Goal: Information Seeking & Learning: Find specific fact

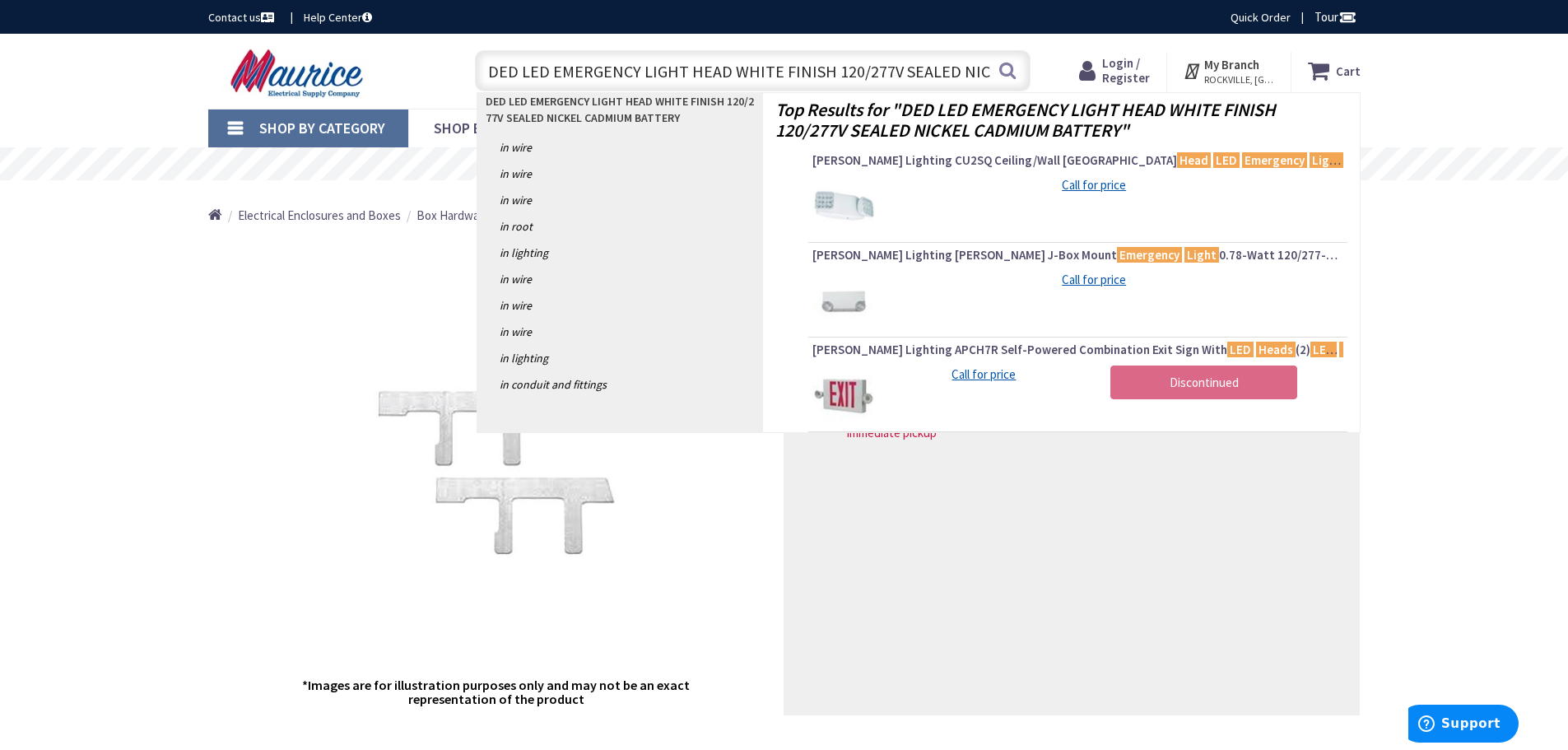
drag, startPoint x: 415, startPoint y: 60, endPoint x: 283, endPoint y: 47, distance: 132.6
click at [283, 47] on div "Toggle Nav DED LED EMERGENCY LIGHT HEAD WHITE FINISH 120/277V SEALED NICKEL CAD…" at bounding box center [784, 71] width 1177 height 55
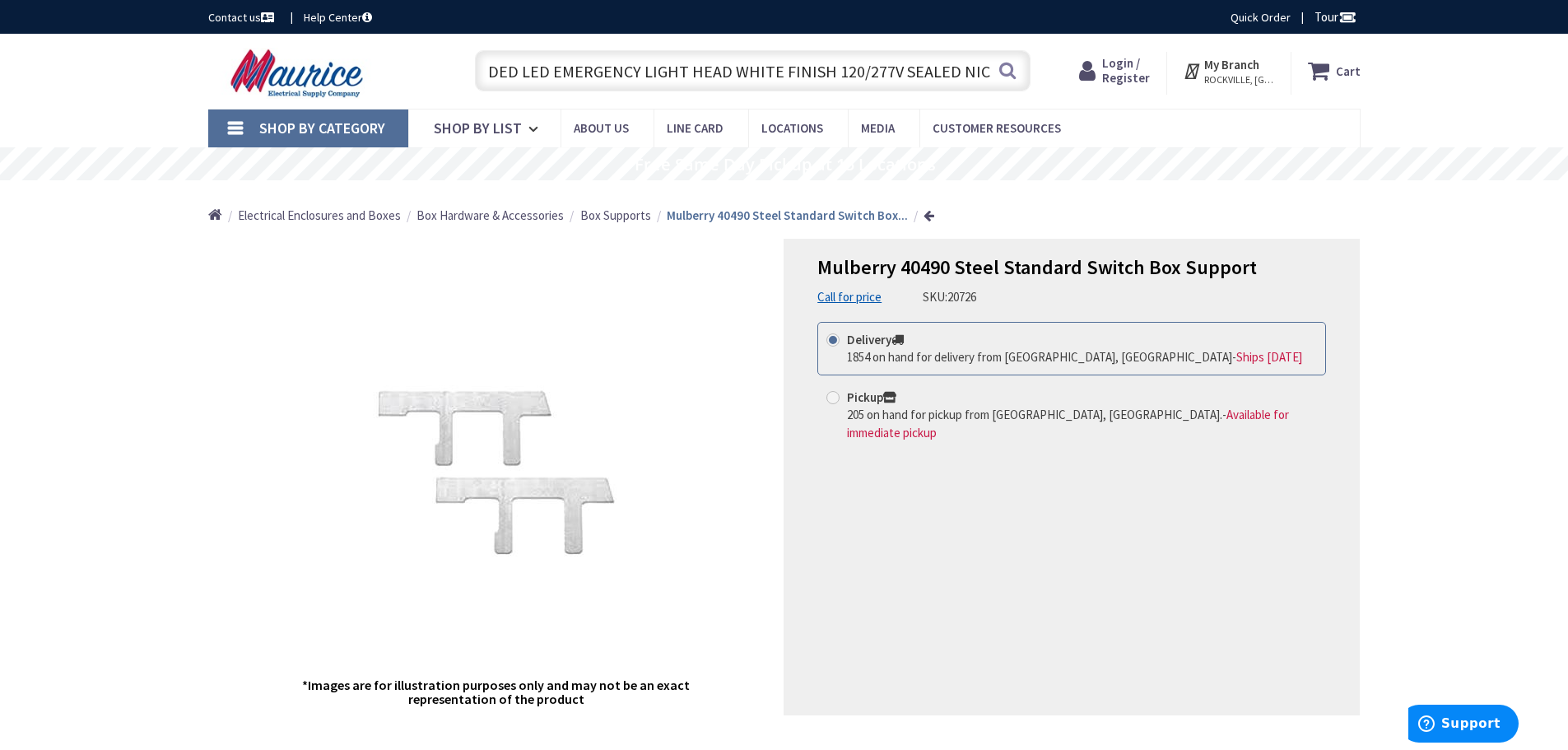
drag, startPoint x: 798, startPoint y: 73, endPoint x: 807, endPoint y: 73, distance: 9.0
click at [800, 73] on input "DED LED EMERGENCY LIGHT HEAD WHITE FINISH 120/277V SEALED NICKEL CADMIUM BATTERY" at bounding box center [753, 71] width 556 height 41
drag, startPoint x: 823, startPoint y: 72, endPoint x: 301, endPoint y: 67, distance: 522.0
click at [106, 64] on div "Skip to Content Toggle Nav DED LED EMERGENCY LIGHT HEAD WHITE FINISH 120/277V S…" at bounding box center [784, 71] width 1568 height 75
type input "DED LED EMERGENCY LIGHT HEAD WHITE FINISH 120/277V SEALED NICKEL CADMIUM BATTERY"
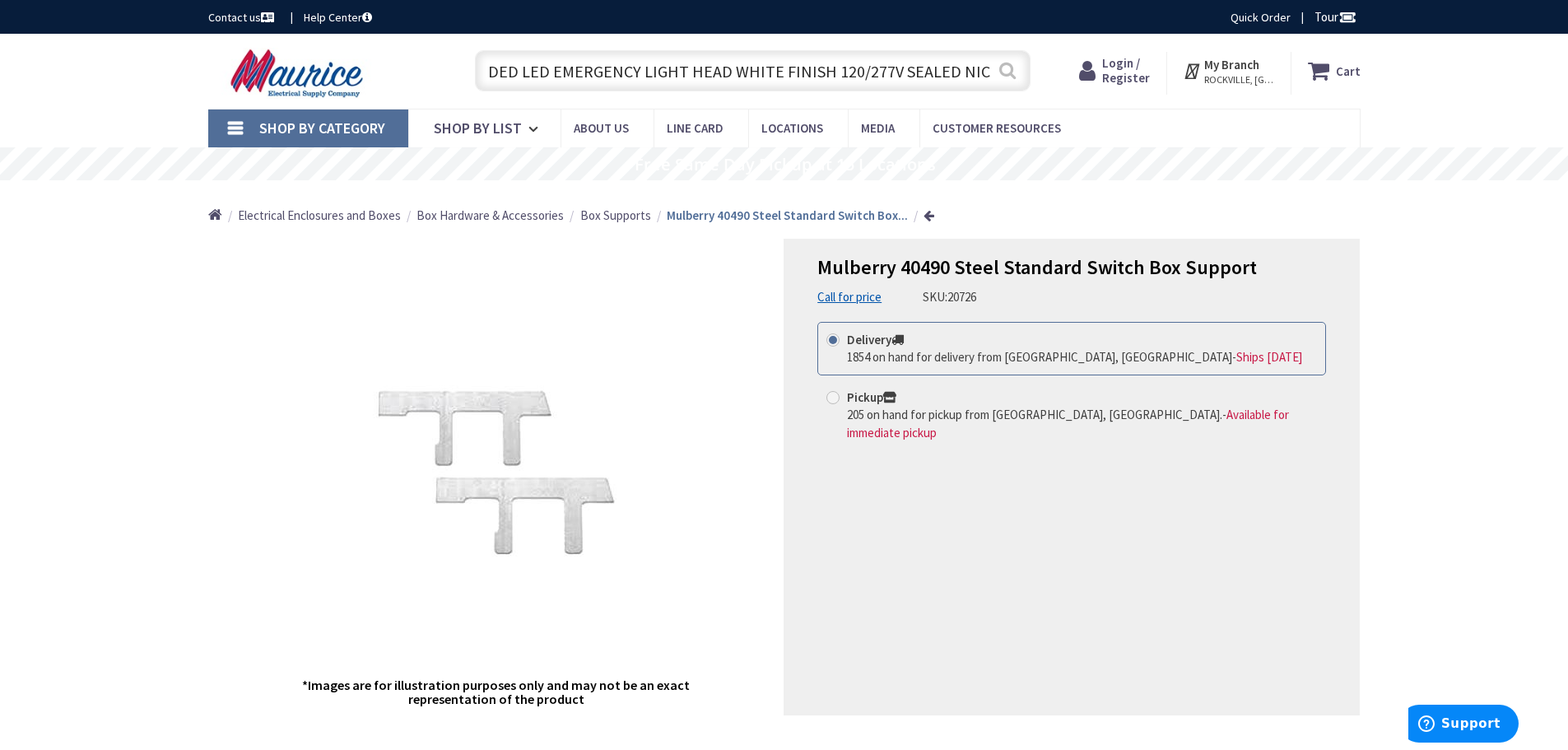
click at [1007, 70] on button "Search" at bounding box center [1007, 71] width 21 height 37
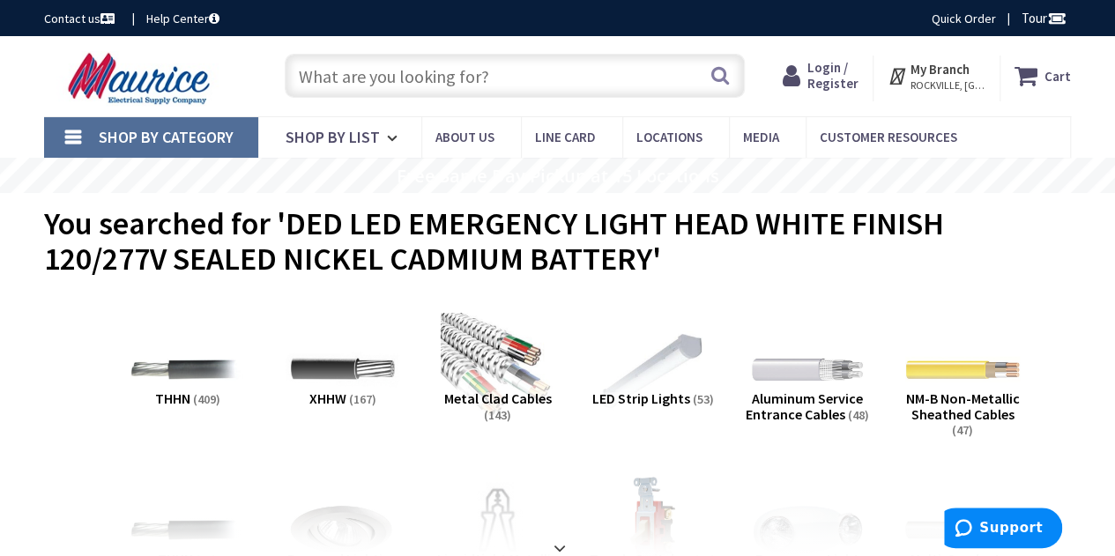
click at [474, 87] on input "text" at bounding box center [515, 76] width 460 height 44
paste input "SL APEL ALL PRO 2-HEADED LED"
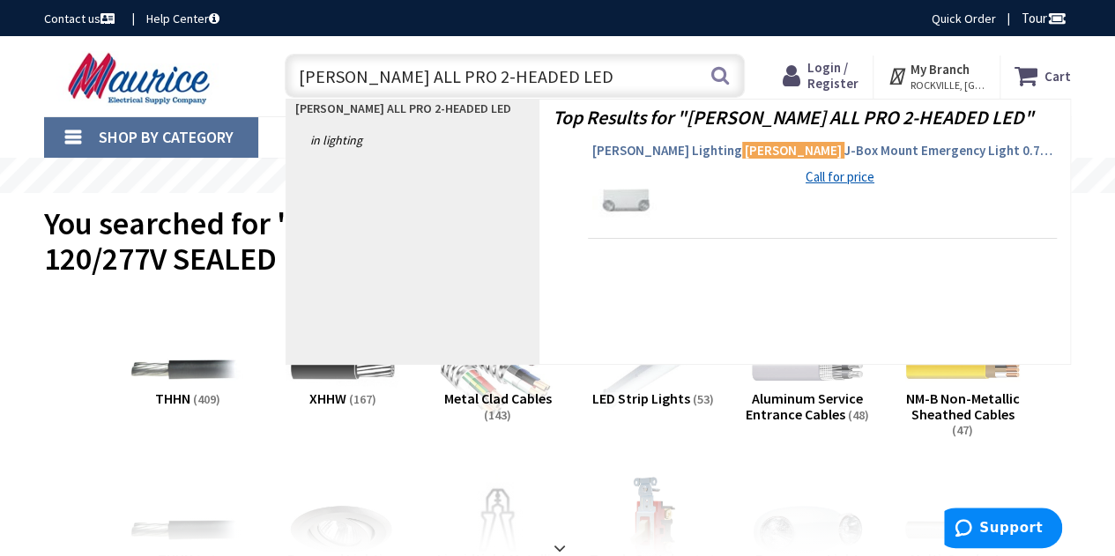
type input "SL APEL ALL PRO 2-HEADED LED"
click at [774, 145] on span "Cooper Lighting APEL J-Box Mount Emergency Light 0.78-Watt 120/277-Volt AC 3.6-…" at bounding box center [822, 151] width 460 height 18
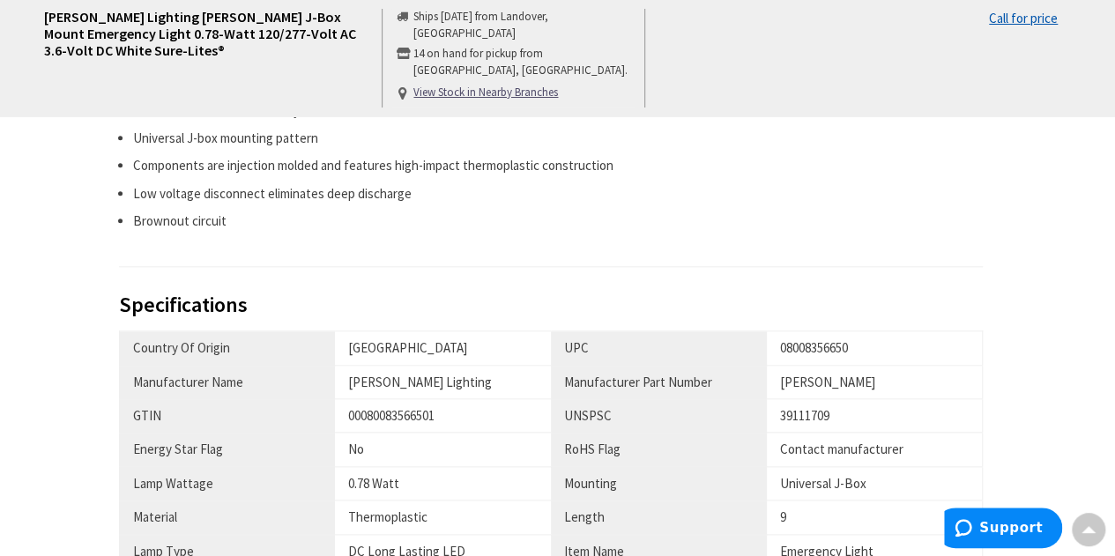
scroll to position [737, 0]
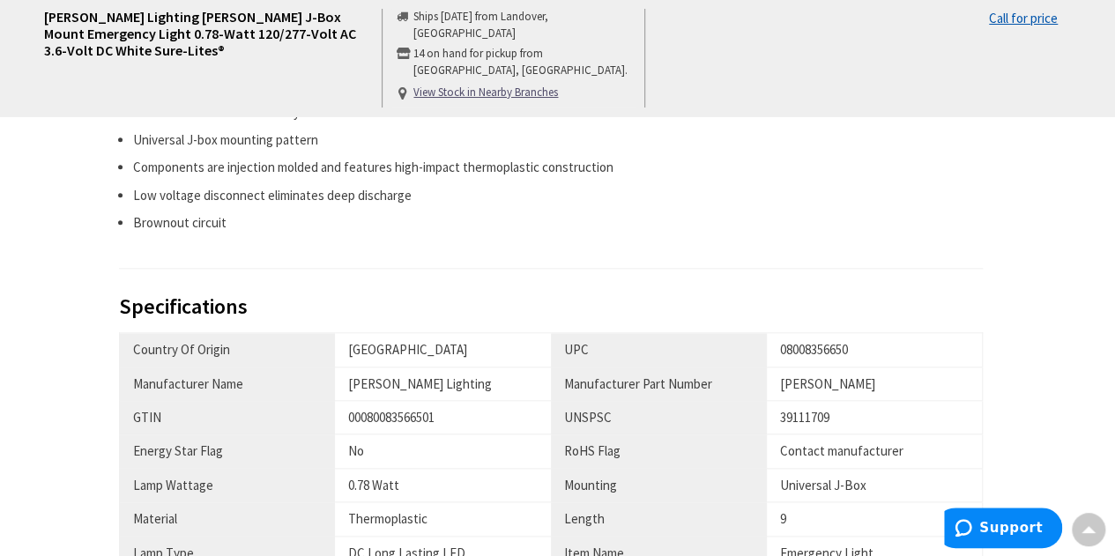
click at [823, 350] on div "08008356650" at bounding box center [874, 349] width 189 height 19
copy div "08008356650"
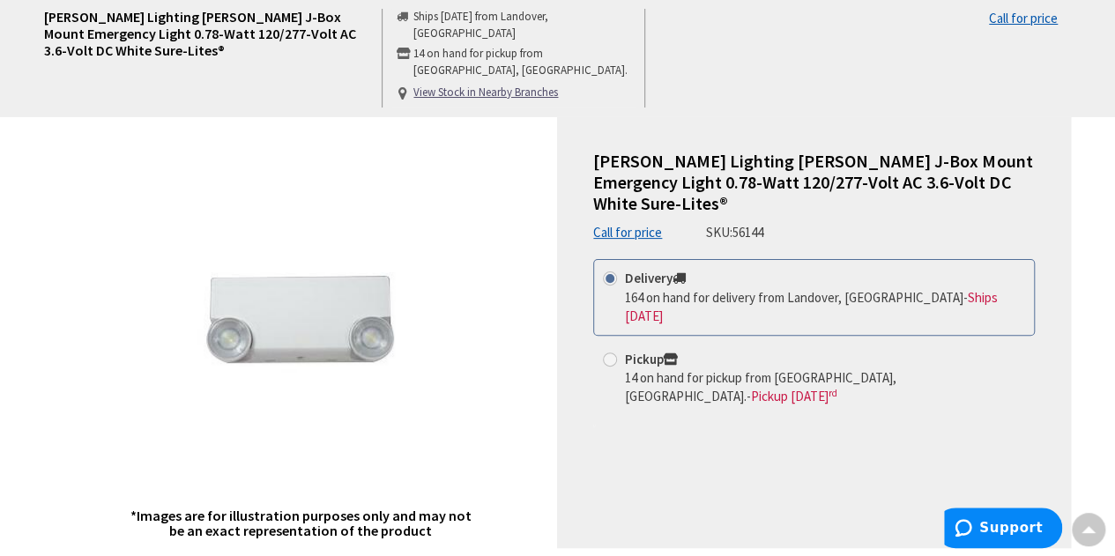
scroll to position [0, 0]
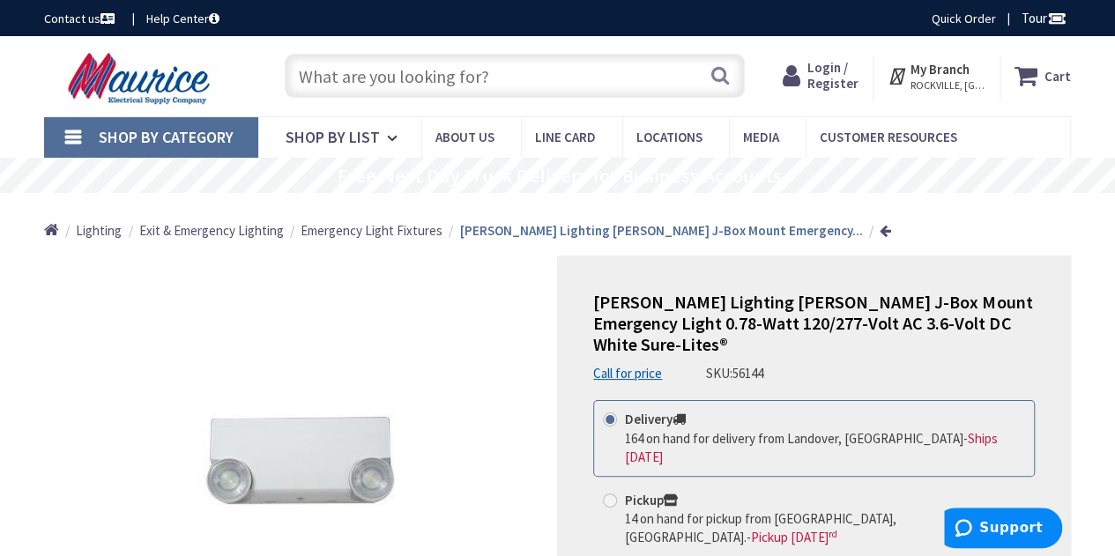
click at [546, 68] on input "text" at bounding box center [515, 76] width 460 height 44
paste input "08008356650"
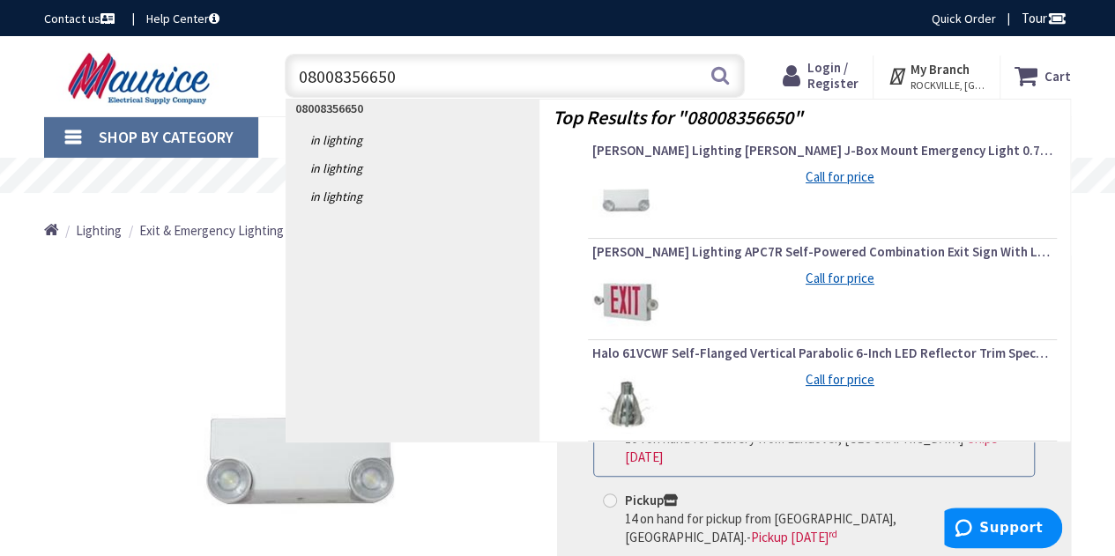
click at [438, 85] on input "08008356650" at bounding box center [515, 76] width 460 height 44
type input "v"
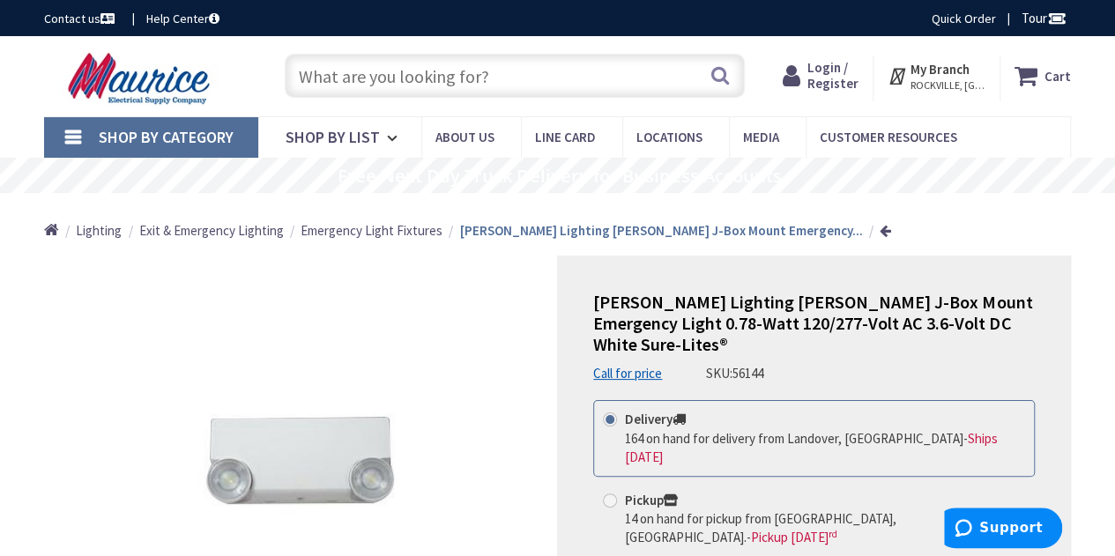
paste input "SL APEL ALL PRO 2-HEADED"
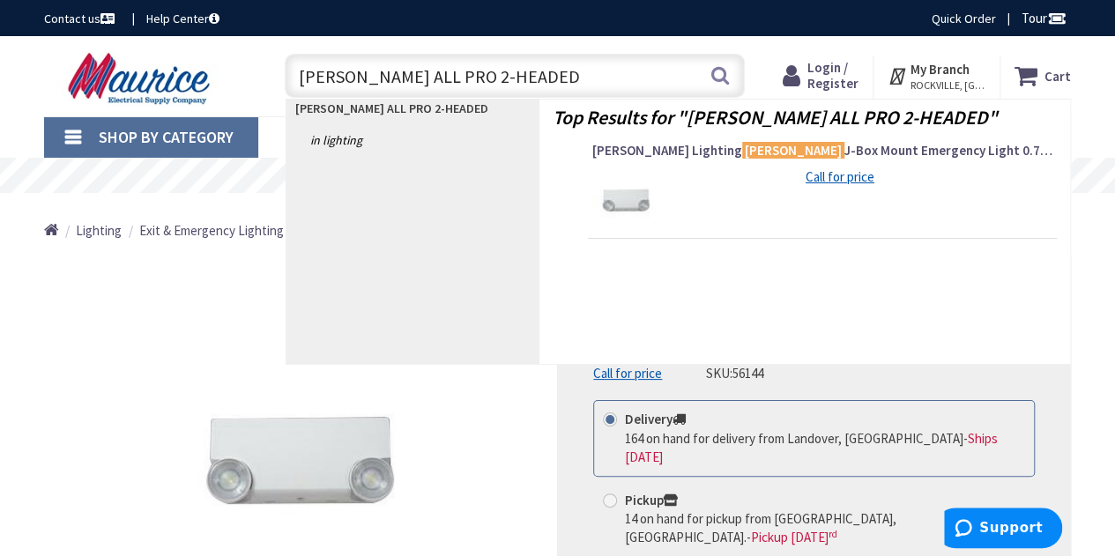
click at [555, 89] on input "SL APEL ALL PRO 2-HEADED" at bounding box center [515, 76] width 460 height 44
paste input "EMERGENCY LIGHT HEAD WHITE FINISH 120/277V SEALED NICKEL CADMIUM BATTERY"
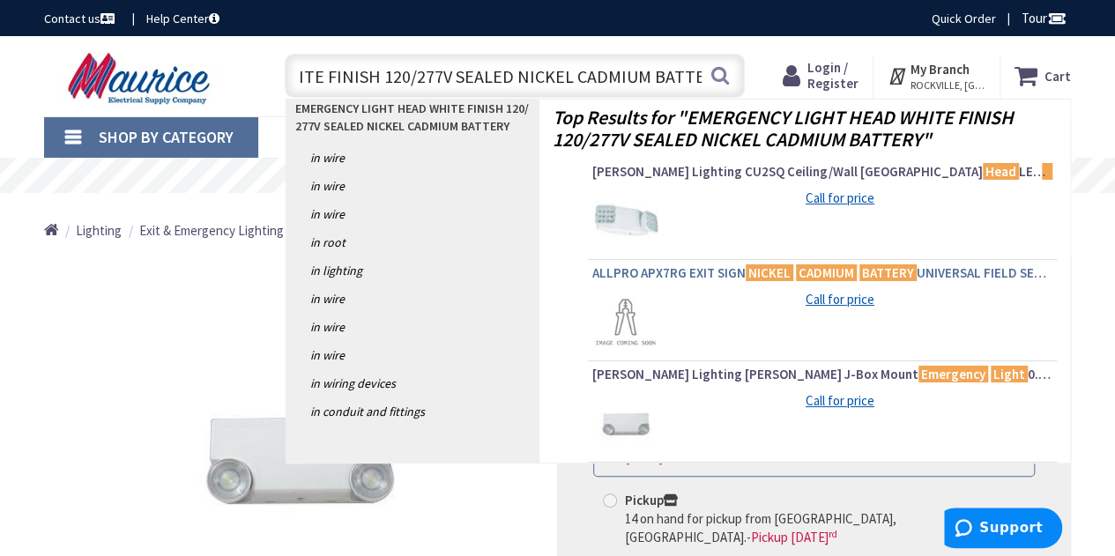
type input "EMERGENCY LIGHT HEAD WHITE FINISH 120/277V SEALED NICKEL CADMIUM BATTERY"
click at [656, 271] on span "ALLPRO APX7RG EXIT SIGN NICKEL CADMIUM BATTERY UNIVERSAL FIELD SELECTABLE RED O…" at bounding box center [822, 273] width 460 height 18
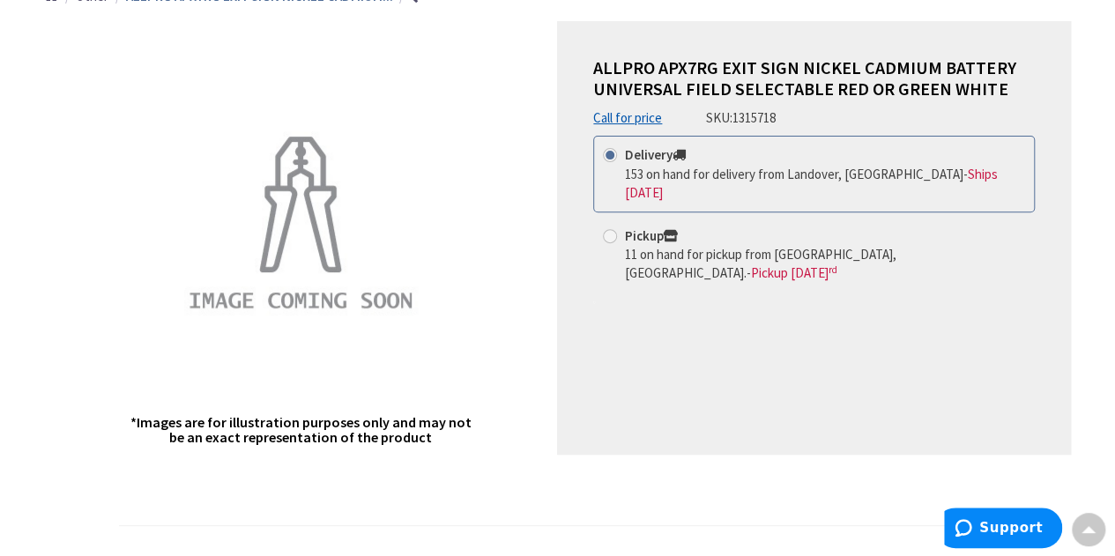
scroll to position [88, 0]
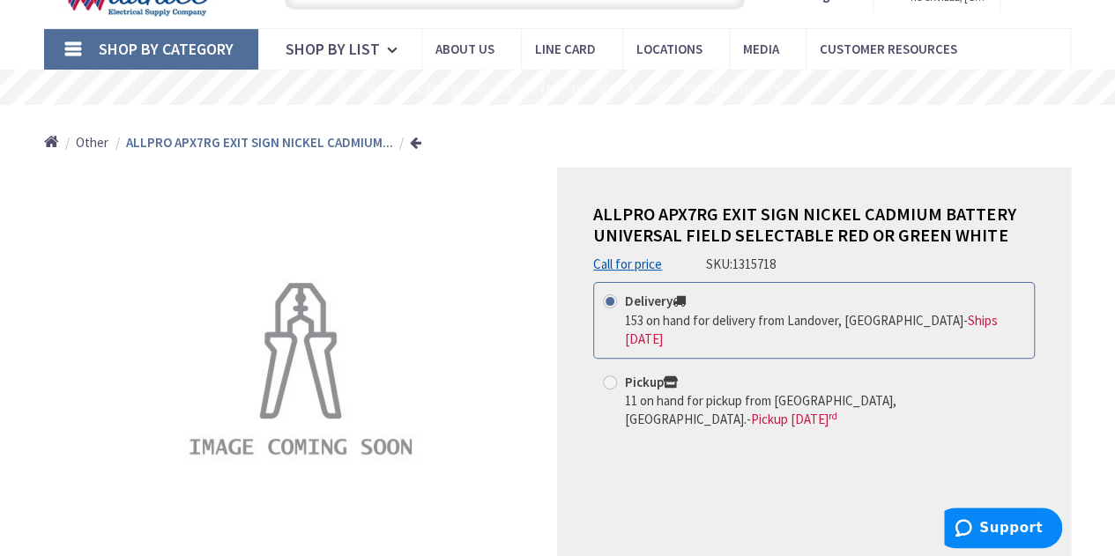
click at [615, 212] on span "ALLPRO APX7RG EXIT SIGN NICKEL CADMIUM BATTERY UNIVERSAL FIELD SELECTABLE RED O…" at bounding box center [804, 224] width 422 height 43
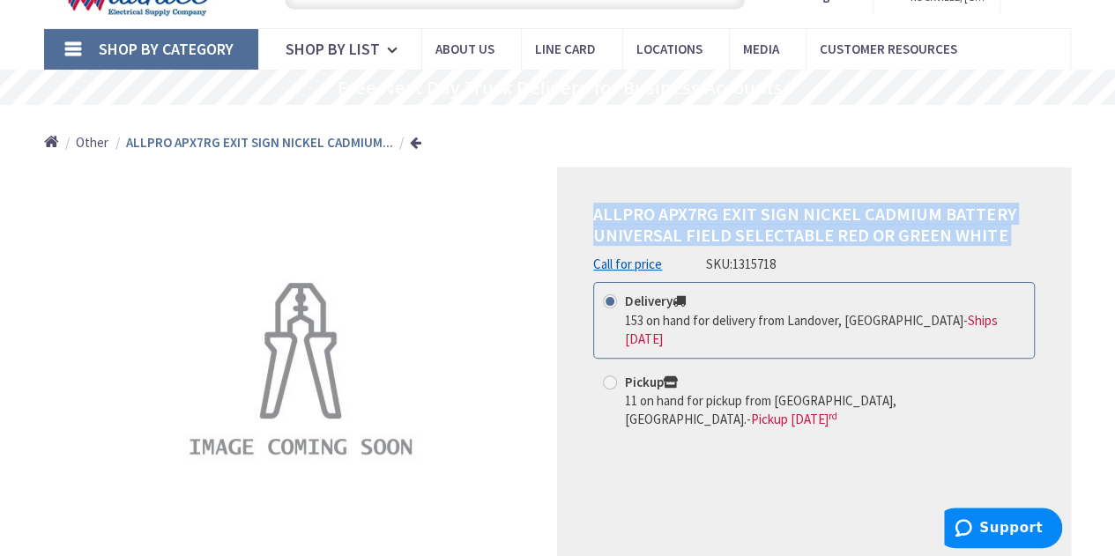
click at [615, 212] on span "ALLPRO APX7RG EXIT SIGN NICKEL CADMIUM BATTERY UNIVERSAL FIELD SELECTABLE RED O…" at bounding box center [804, 224] width 422 height 43
copy div "ALLPRO APX7RG EXIT SIGN NICKEL CADMIUM BATTERY UNIVERSAL FIELD SELECTABLE RED O…"
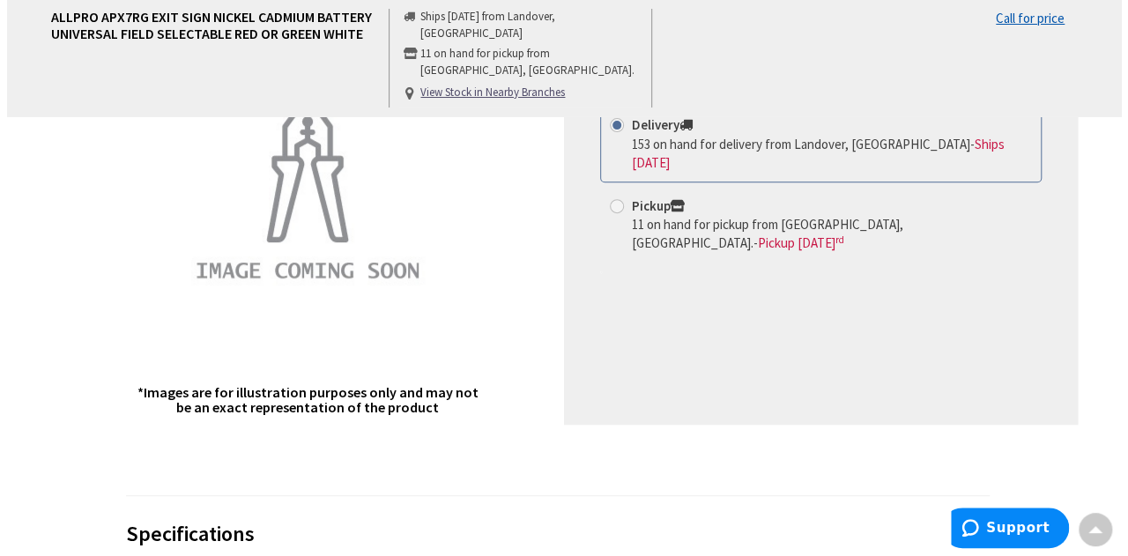
scroll to position [0, 0]
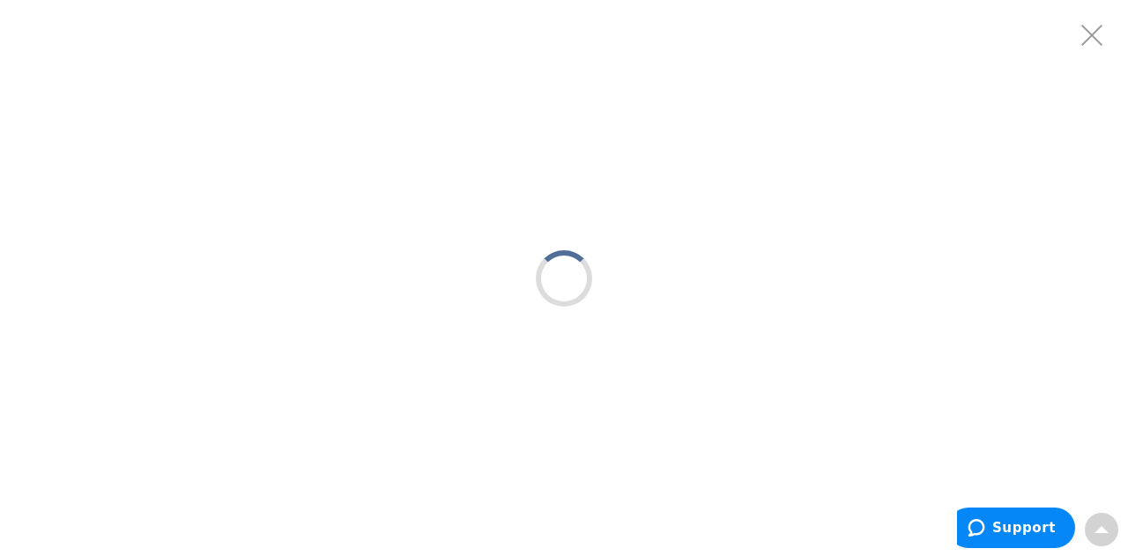
click at [299, 190] on div at bounding box center [564, 278] width 1128 height 556
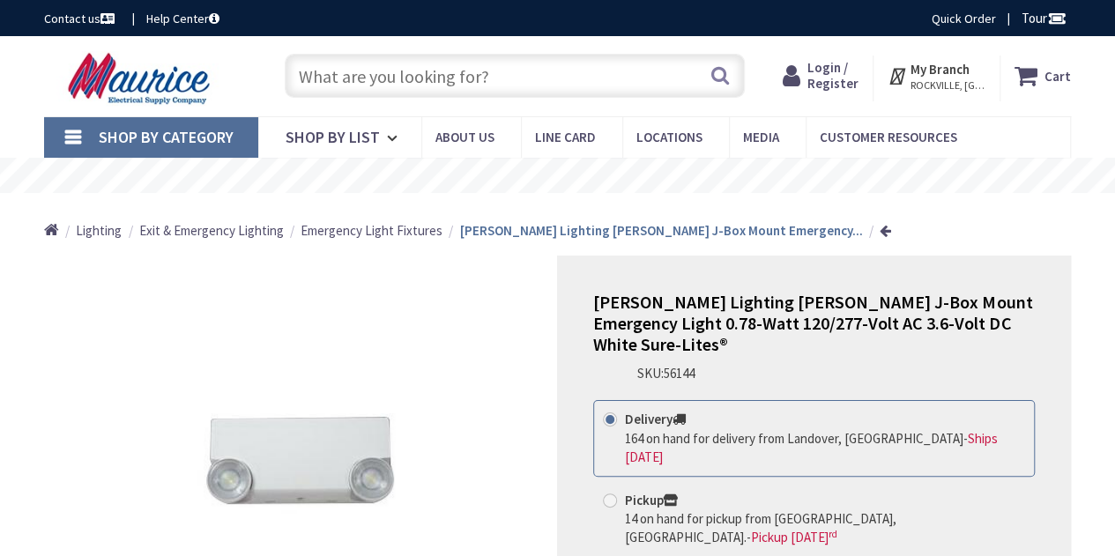
click at [793, 325] on span "[PERSON_NAME] Lighting [PERSON_NAME] J-Box Mount Emergency Light 0.78-Watt 120/…" at bounding box center [812, 323] width 439 height 64
click at [794, 325] on span "[PERSON_NAME] Lighting [PERSON_NAME] J-Box Mount Emergency Light 0.78-Watt 120/…" at bounding box center [812, 323] width 439 height 64
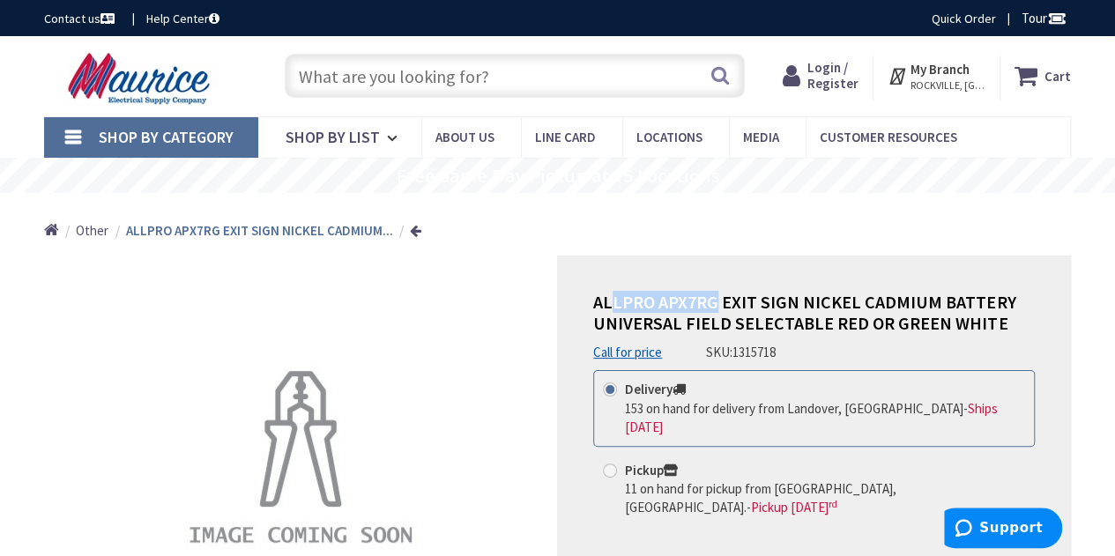
drag, startPoint x: 612, startPoint y: 301, endPoint x: 712, endPoint y: 301, distance: 100.5
click at [712, 301] on span "ALLPRO APX7RG EXIT SIGN NICKEL CADMIUM BATTERY UNIVERSAL FIELD SELECTABLE RED O…" at bounding box center [804, 312] width 422 height 43
click at [717, 299] on span "ALLPRO APX7RG EXIT SIGN NICKEL CADMIUM BATTERY UNIVERSAL FIELD SELECTABLE RED O…" at bounding box center [804, 312] width 422 height 43
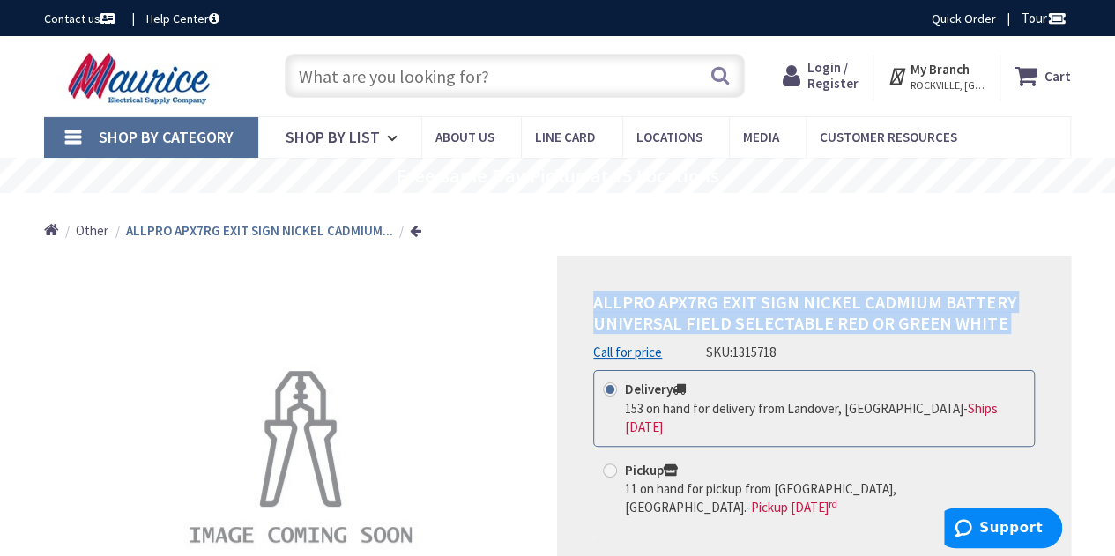
drag, startPoint x: 717, startPoint y: 299, endPoint x: 610, endPoint y: 284, distance: 108.6
click at [580, 284] on div "ALLPRO APX7RG EXIT SIGN NICKEL CADMIUM BATTERY UNIVERSAL FIELD SELECTABLE RED O…" at bounding box center [814, 473] width 514 height 434
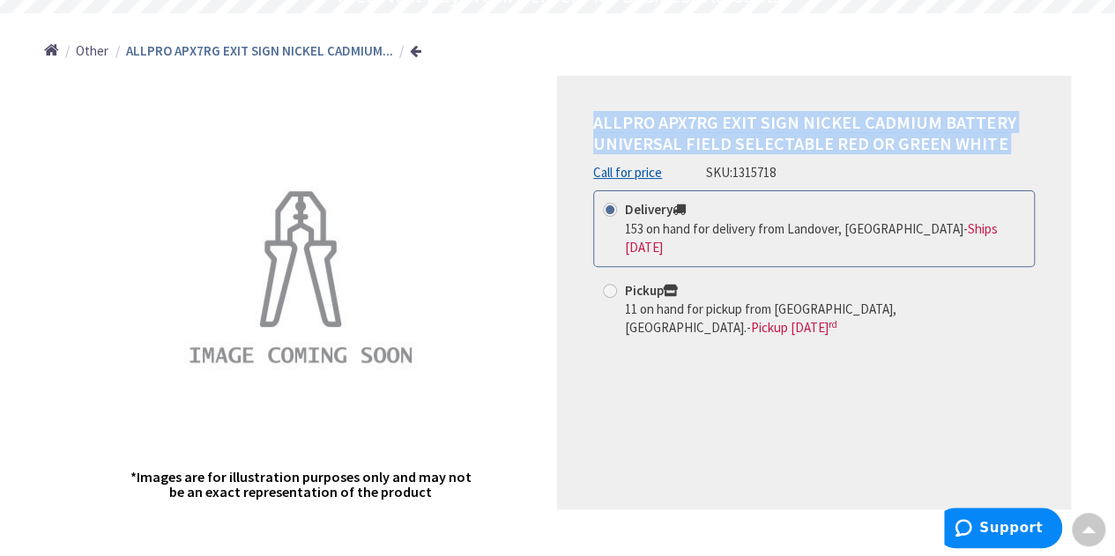
scroll to position [176, 0]
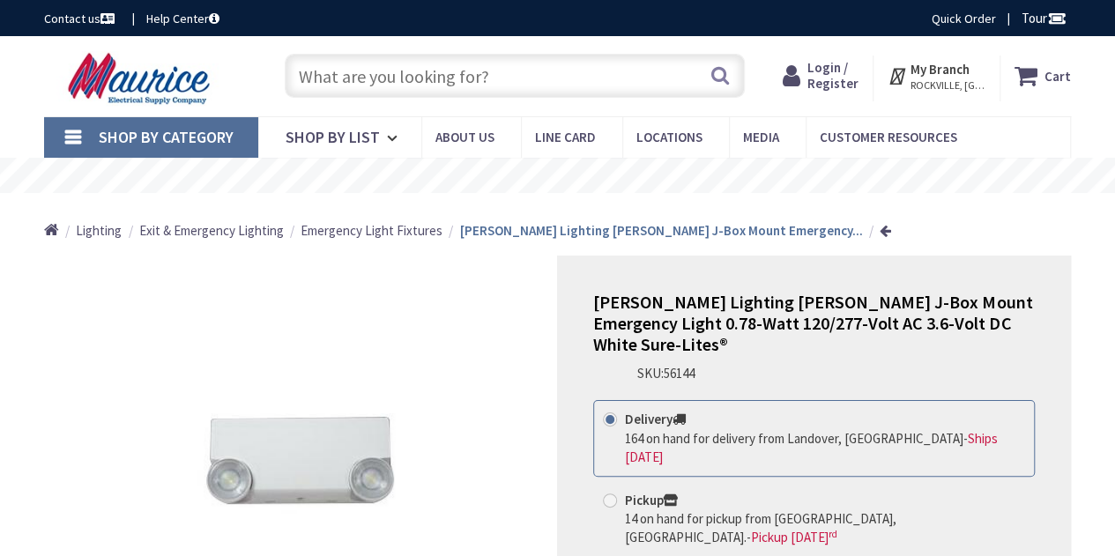
drag, startPoint x: 0, startPoint y: 0, endPoint x: 439, endPoint y: 67, distance: 444.0
click at [439, 67] on input "text" at bounding box center [515, 76] width 460 height 44
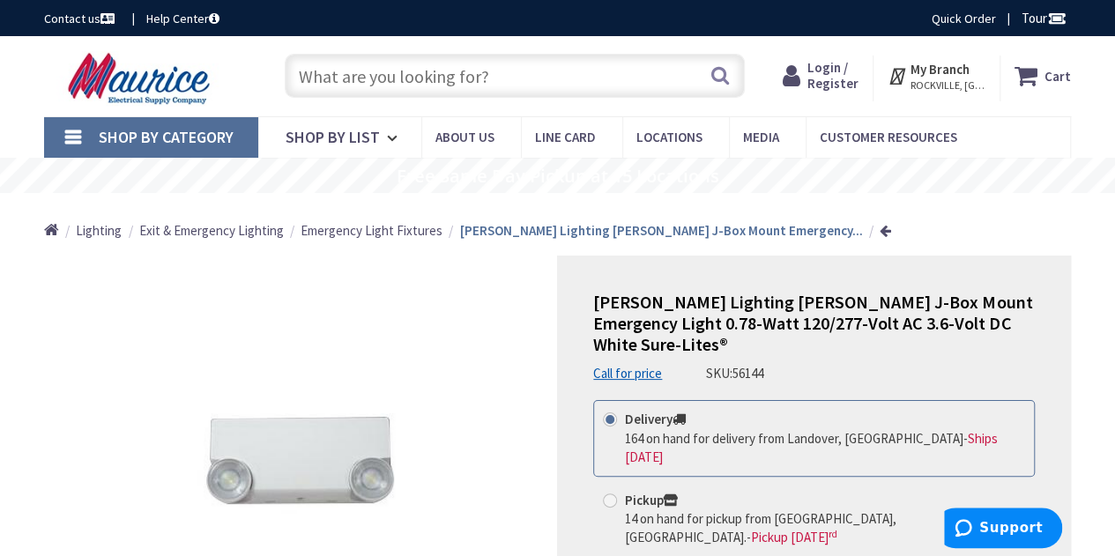
paste input "ALLPRO APX7RG EXIT SIGN NICKEL CADMIUM BATTERY UNIVERSAL FIELD SELECTABLE RED O…"
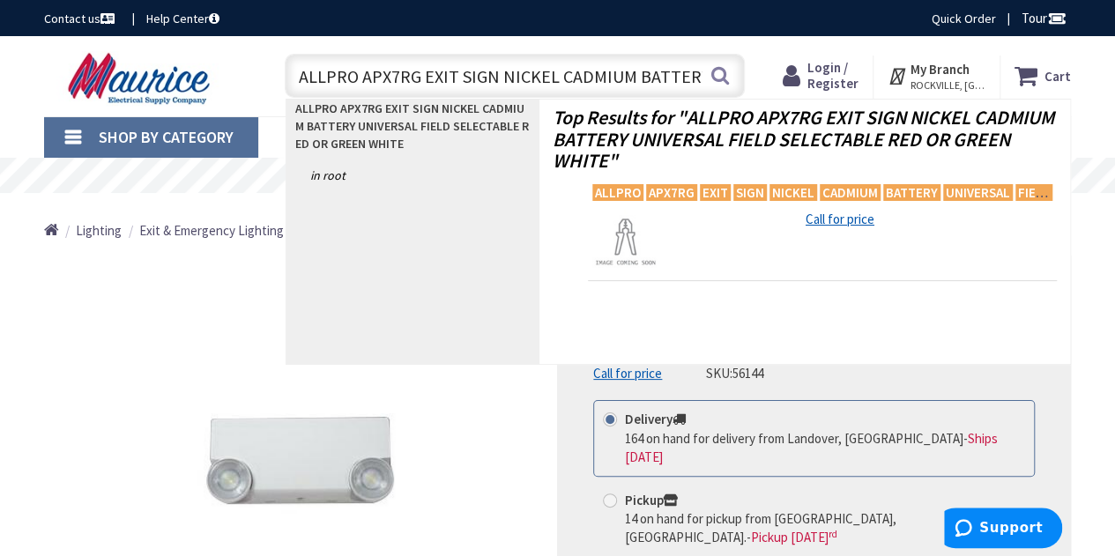
click at [554, 70] on input "ALLPRO APX7RG EXIT SIGN NICKEL CADMIUM BATTERY UNIVERSAL FIELD SELECTABLE RED O…" at bounding box center [515, 76] width 460 height 44
paste input "[PERSON_NAME]"
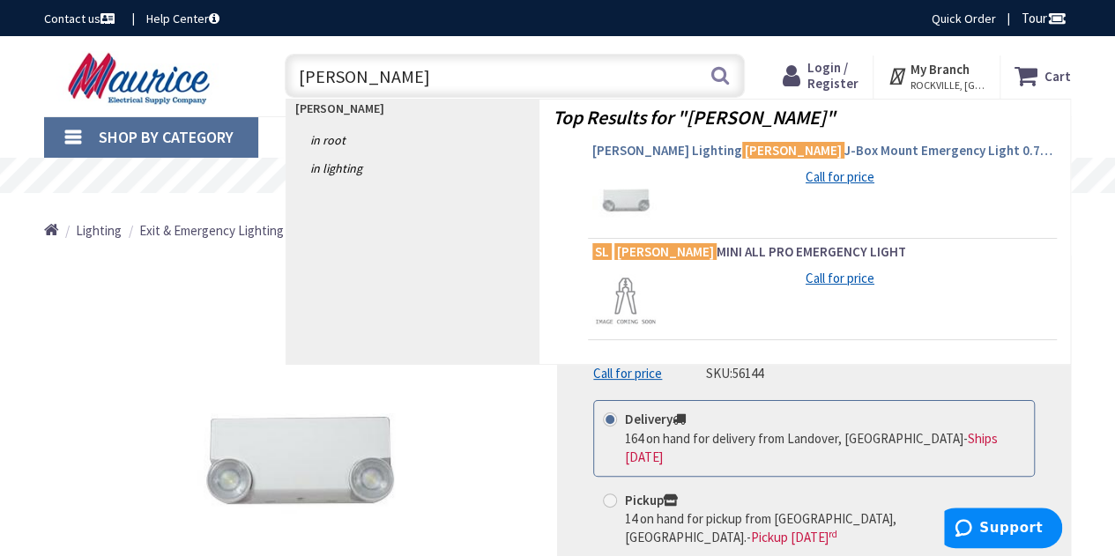
type input "[PERSON_NAME]"
click at [945, 150] on span "[PERSON_NAME] Lighting [PERSON_NAME] J-Box Mount Emergency Light 0.78-Watt 120/…" at bounding box center [822, 151] width 460 height 18
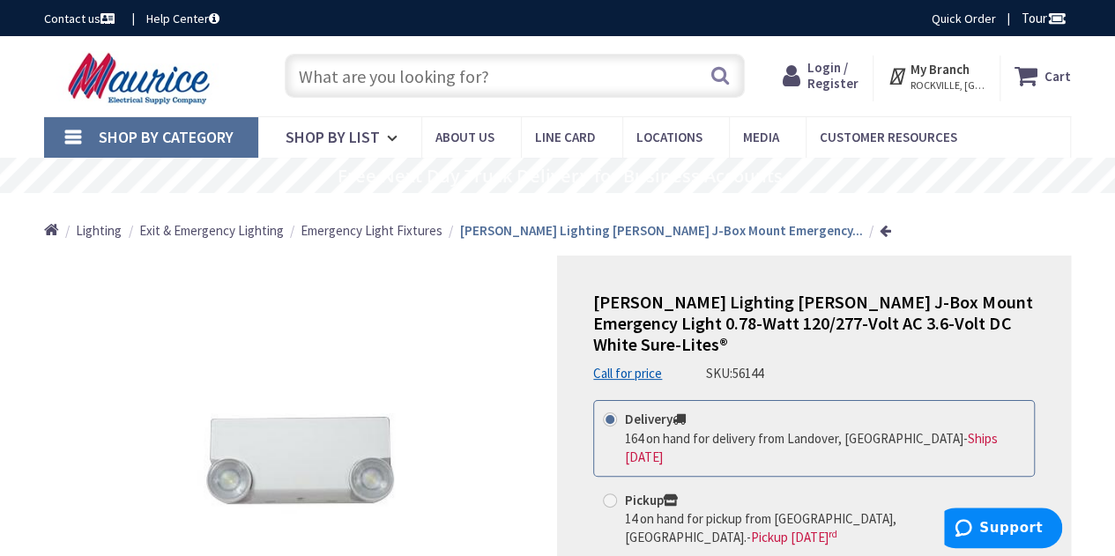
click at [608, 310] on span "[PERSON_NAME] Lighting [PERSON_NAME] J-Box Mount Emergency Light 0.78-Watt 120/…" at bounding box center [812, 323] width 439 height 64
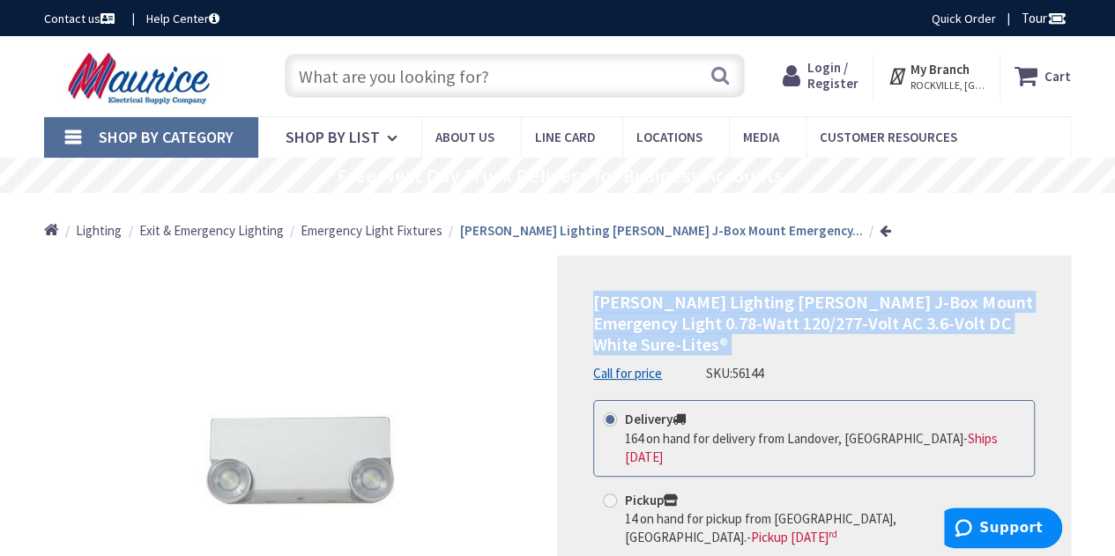
click at [608, 310] on span "[PERSON_NAME] Lighting [PERSON_NAME] J-Box Mount Emergency Light 0.78-Watt 120/…" at bounding box center [812, 323] width 439 height 64
copy div "[PERSON_NAME] Lighting [PERSON_NAME] J-Box Mount Emergency Light 0.78-Watt 120/…"
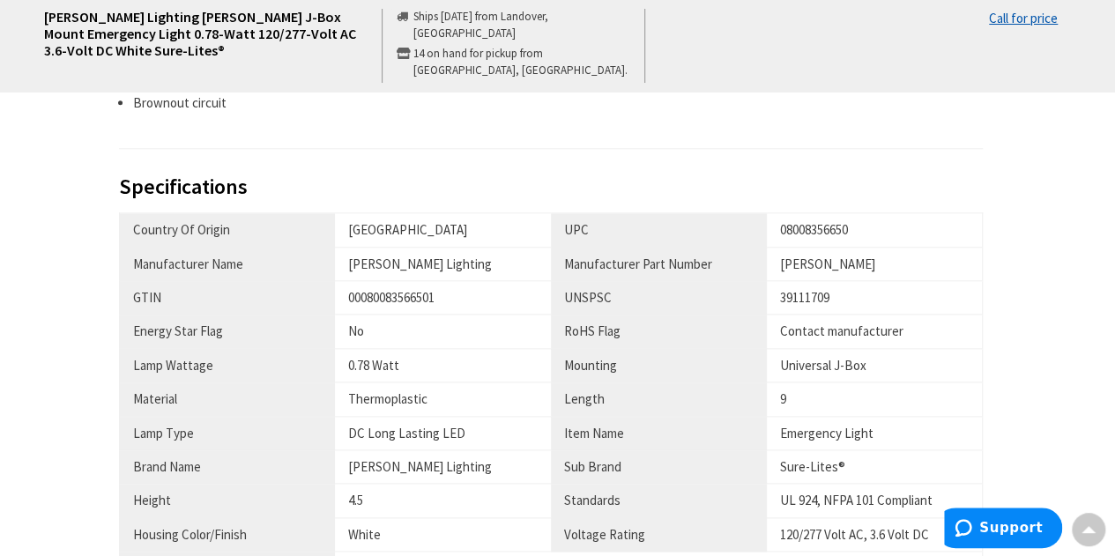
scroll to position [970, 0]
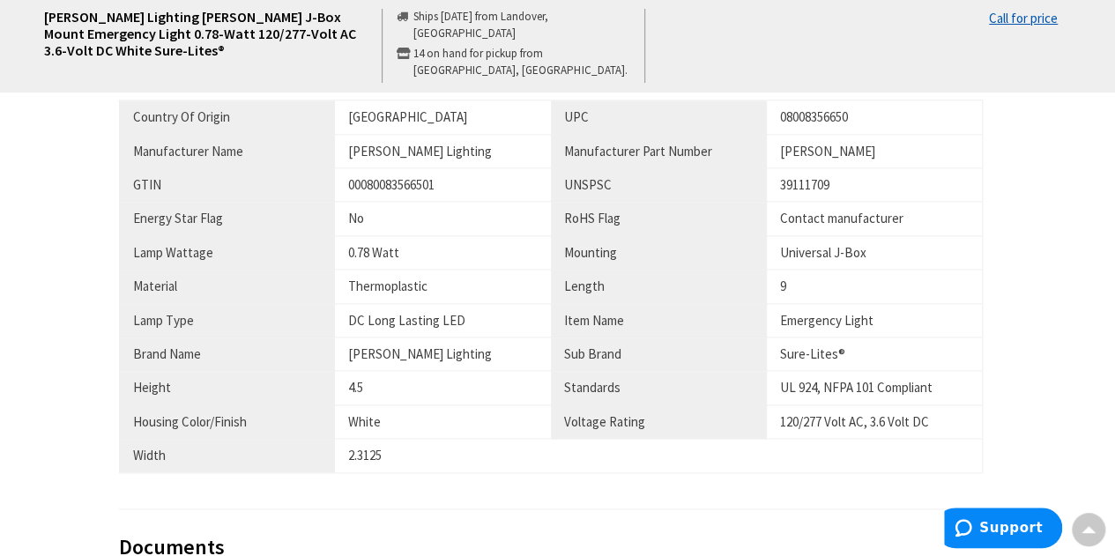
click at [830, 123] on div "08008356650" at bounding box center [874, 117] width 189 height 19
copy div "08008356650"
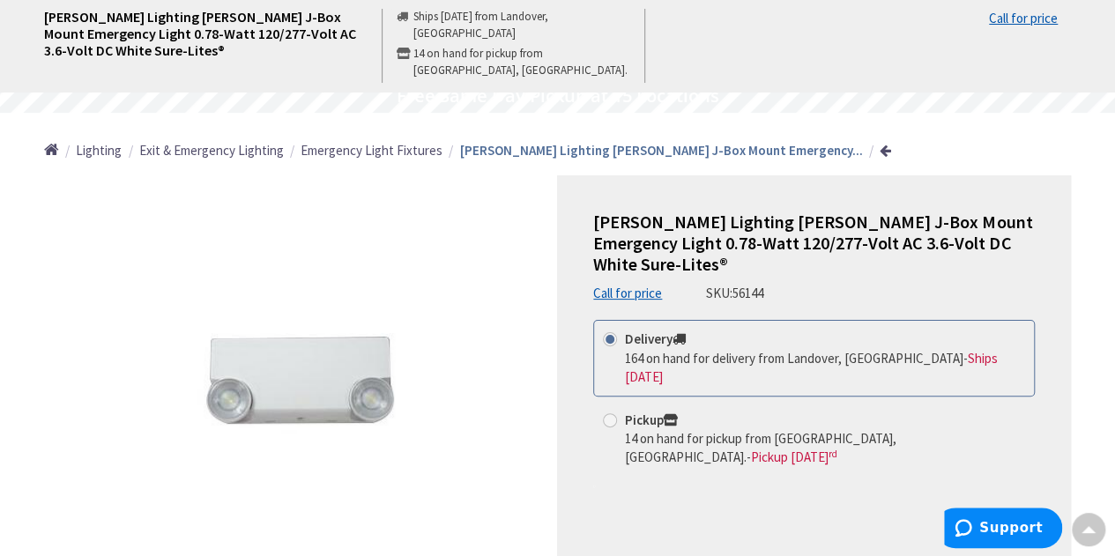
scroll to position [0, 0]
